Goal: Transaction & Acquisition: Obtain resource

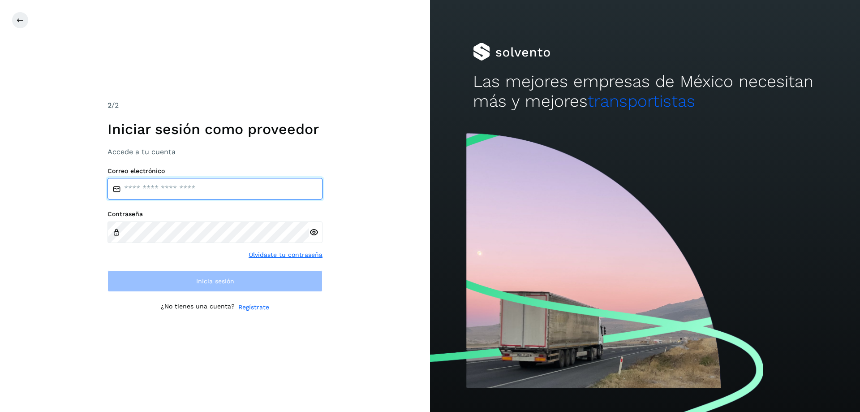
click at [196, 190] on input "email" at bounding box center [215, 189] width 215 height 22
type input "**********"
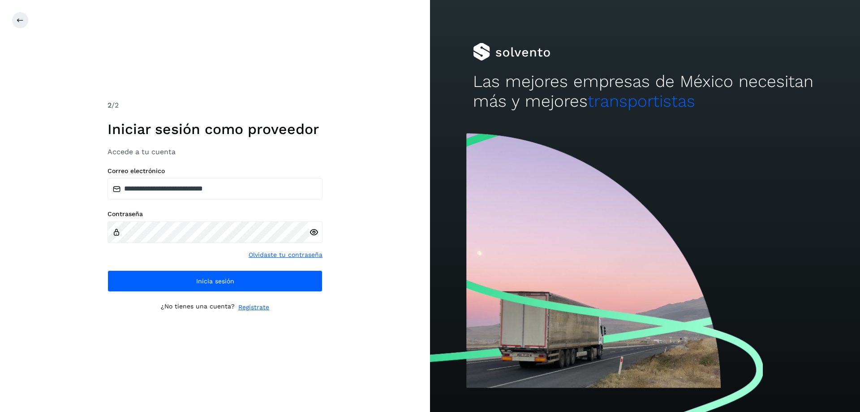
click at [315, 236] on icon at bounding box center [313, 232] width 9 height 9
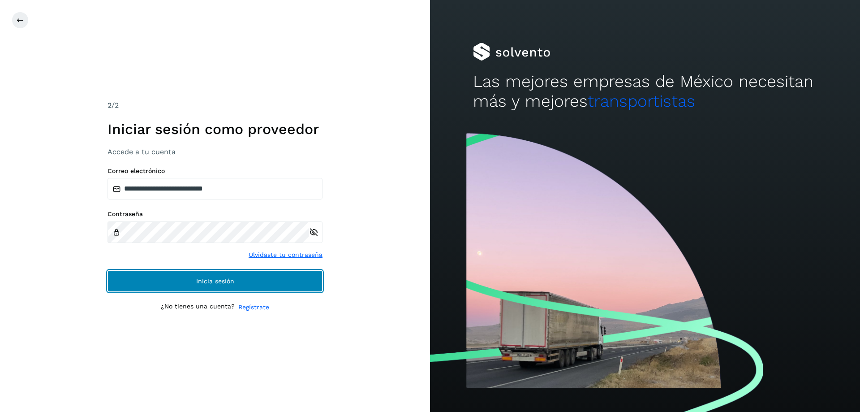
click at [186, 282] on button "Inicia sesión" at bounding box center [215, 281] width 215 height 22
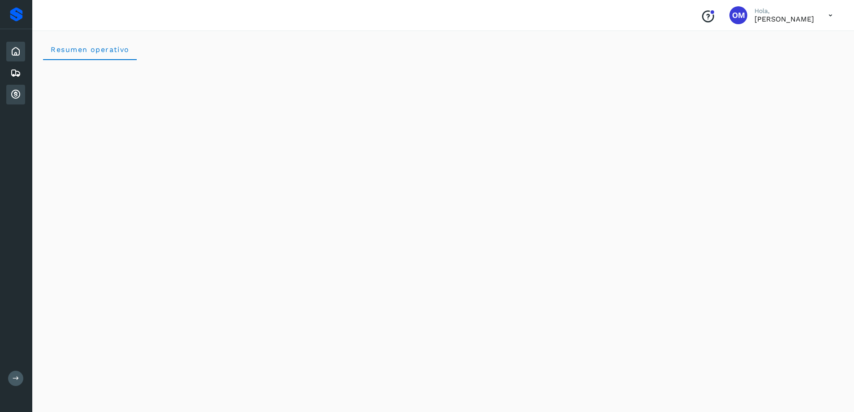
click at [11, 95] on icon at bounding box center [15, 94] width 11 height 11
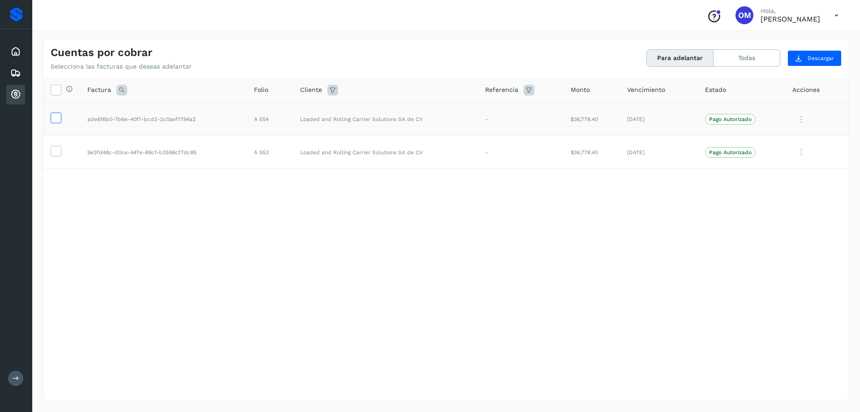
click at [53, 116] on icon at bounding box center [55, 116] width 9 height 9
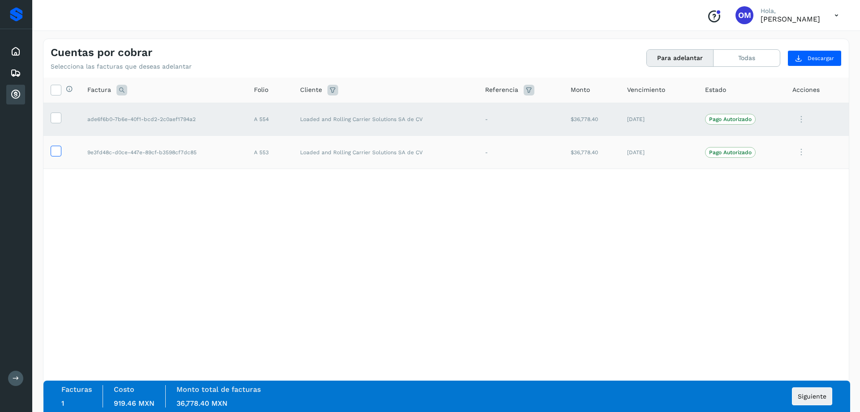
click at [56, 155] on icon at bounding box center [55, 150] width 9 height 9
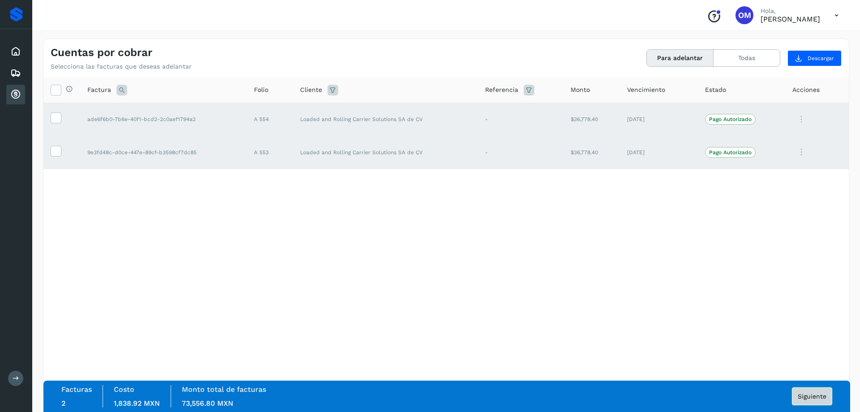
click at [816, 396] on span "Siguiente" at bounding box center [812, 396] width 29 height 6
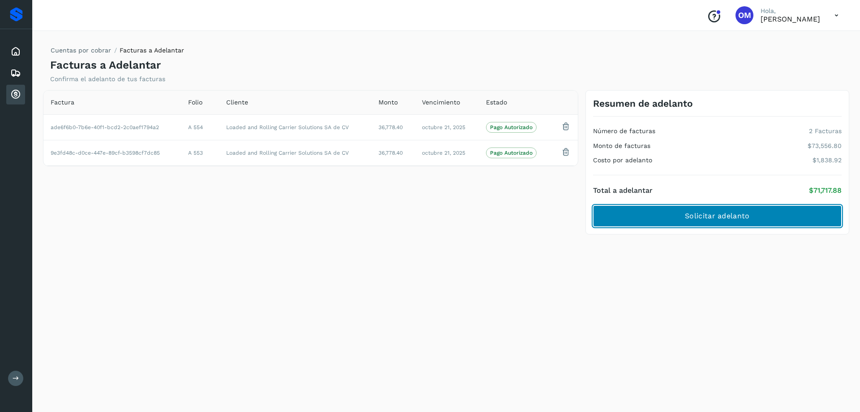
click at [703, 213] on span "Solicitar adelanto" at bounding box center [717, 216] width 65 height 10
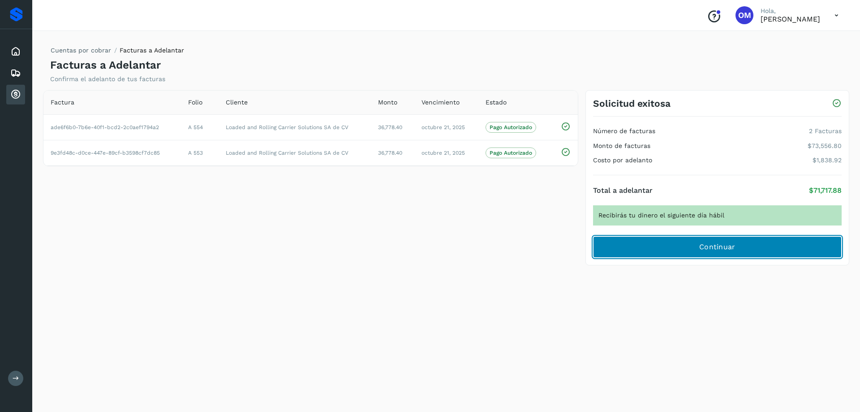
click at [732, 247] on span "Continuar" at bounding box center [717, 247] width 36 height 10
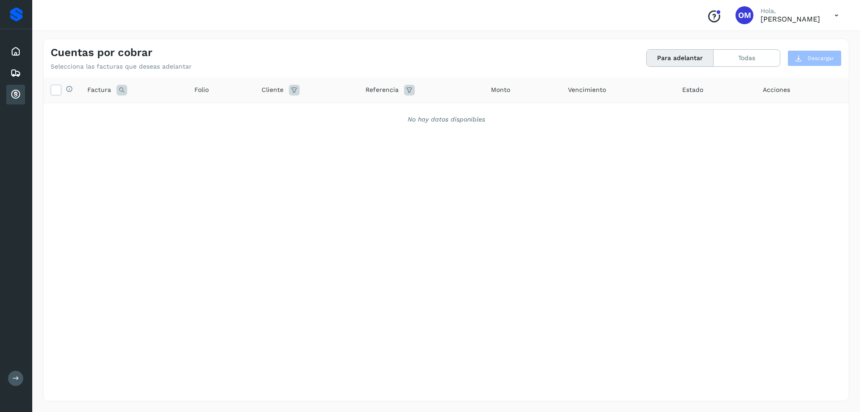
click at [839, 16] on icon at bounding box center [837, 15] width 18 height 18
click at [781, 39] on div "Cerrar sesión" at bounding box center [792, 40] width 107 height 17
